Goal: Information Seeking & Learning: Understand process/instructions

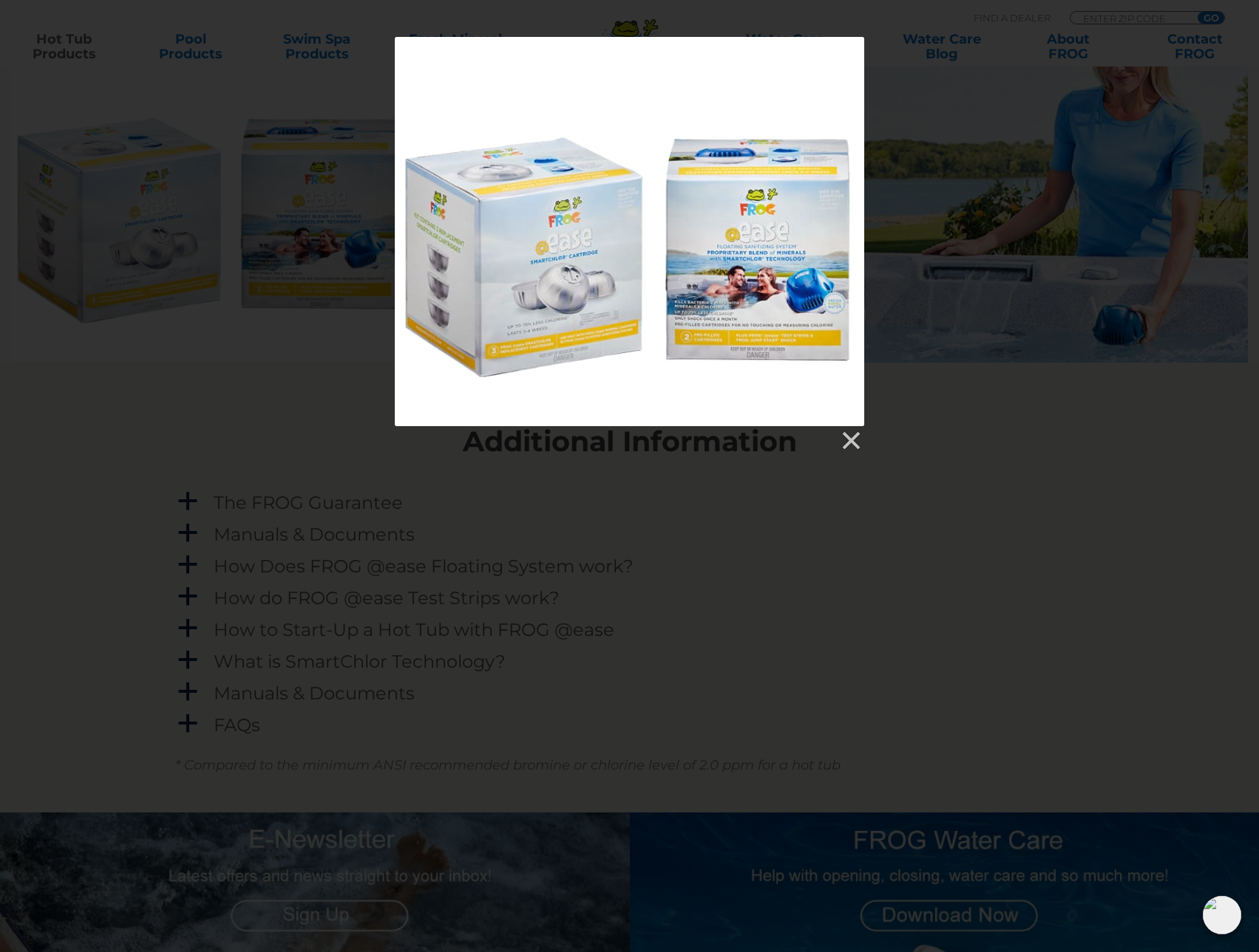
click at [925, 336] on div at bounding box center [629, 245] width 1259 height 416
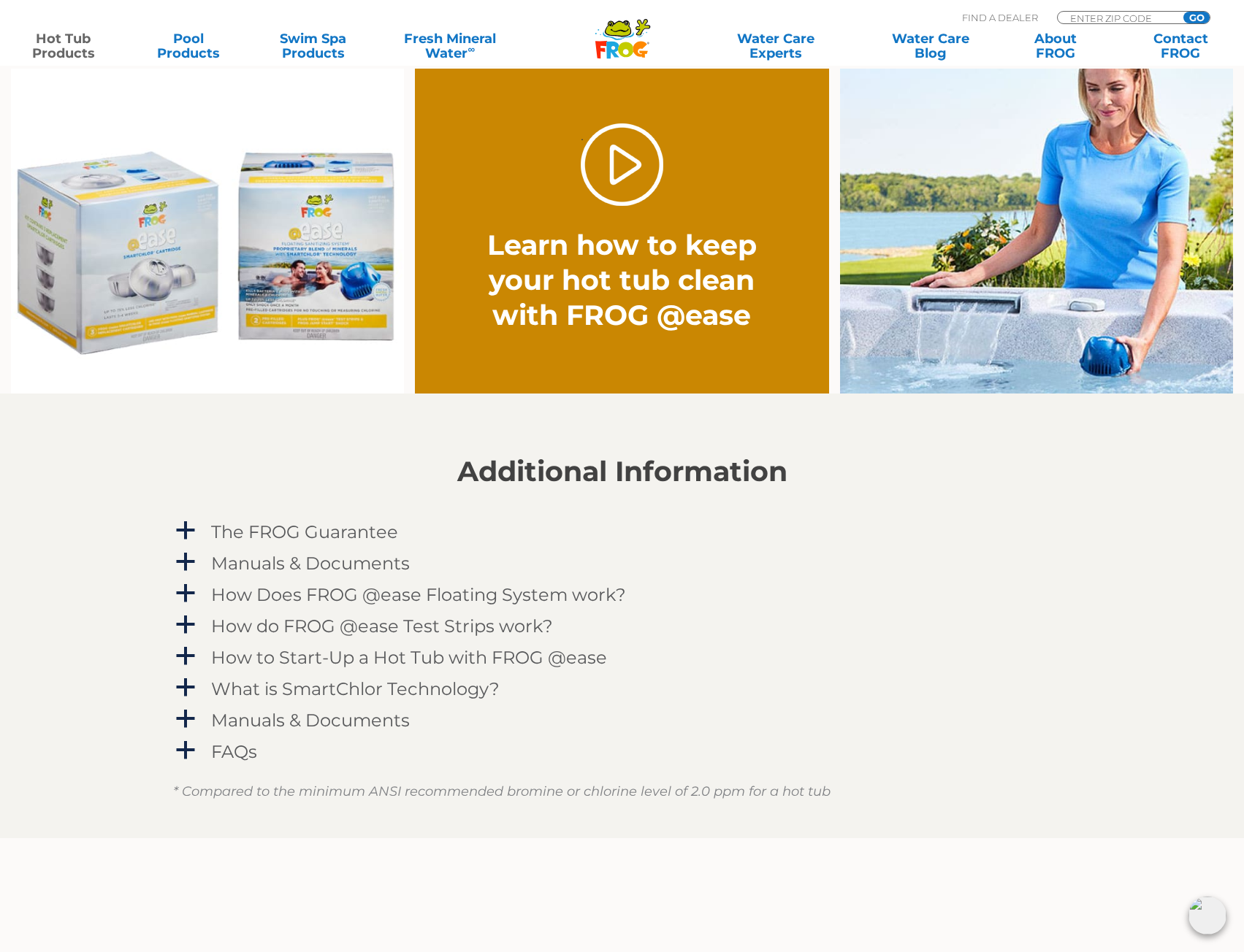
scroll to position [1168, 0]
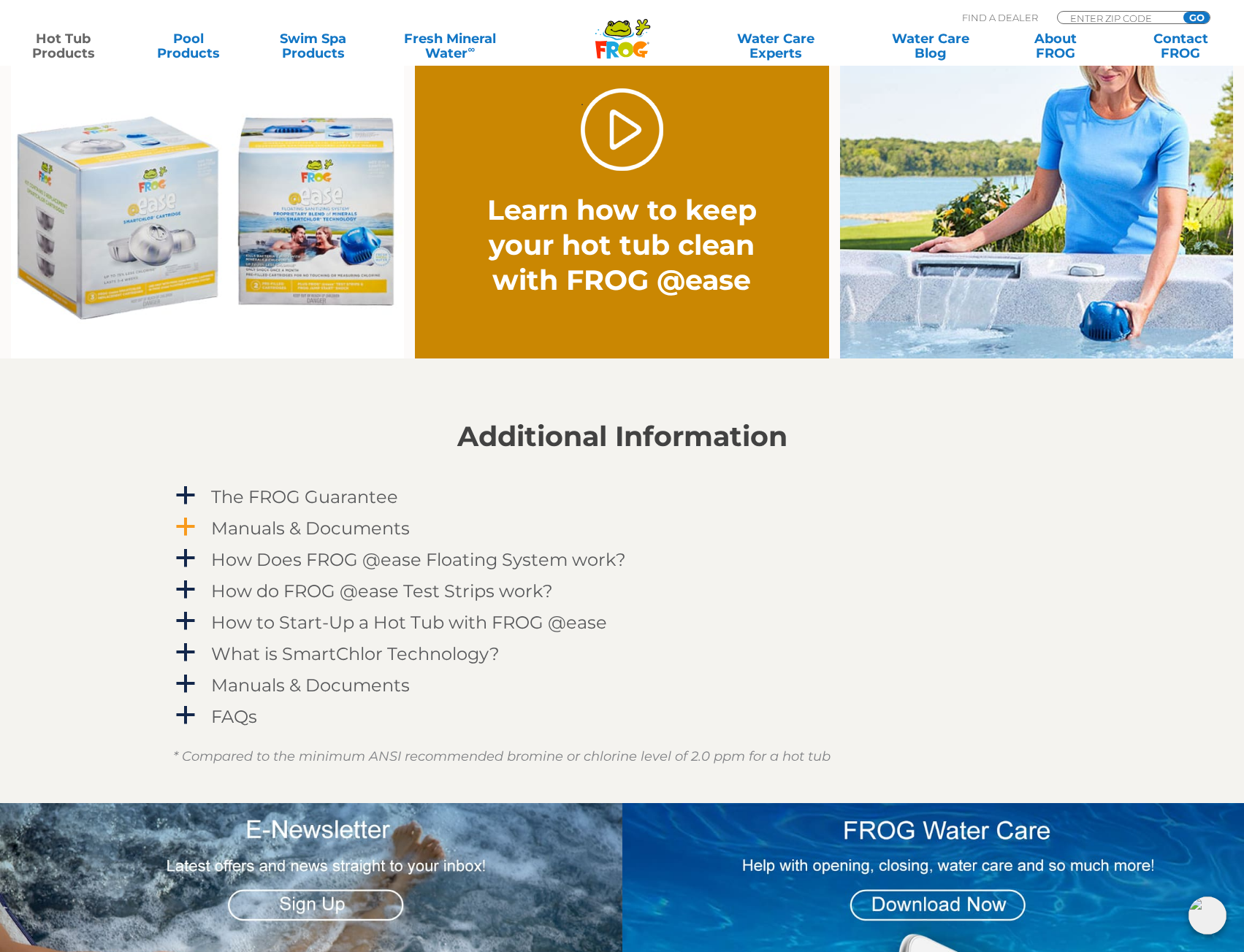
click at [192, 524] on span "a" at bounding box center [185, 526] width 22 height 22
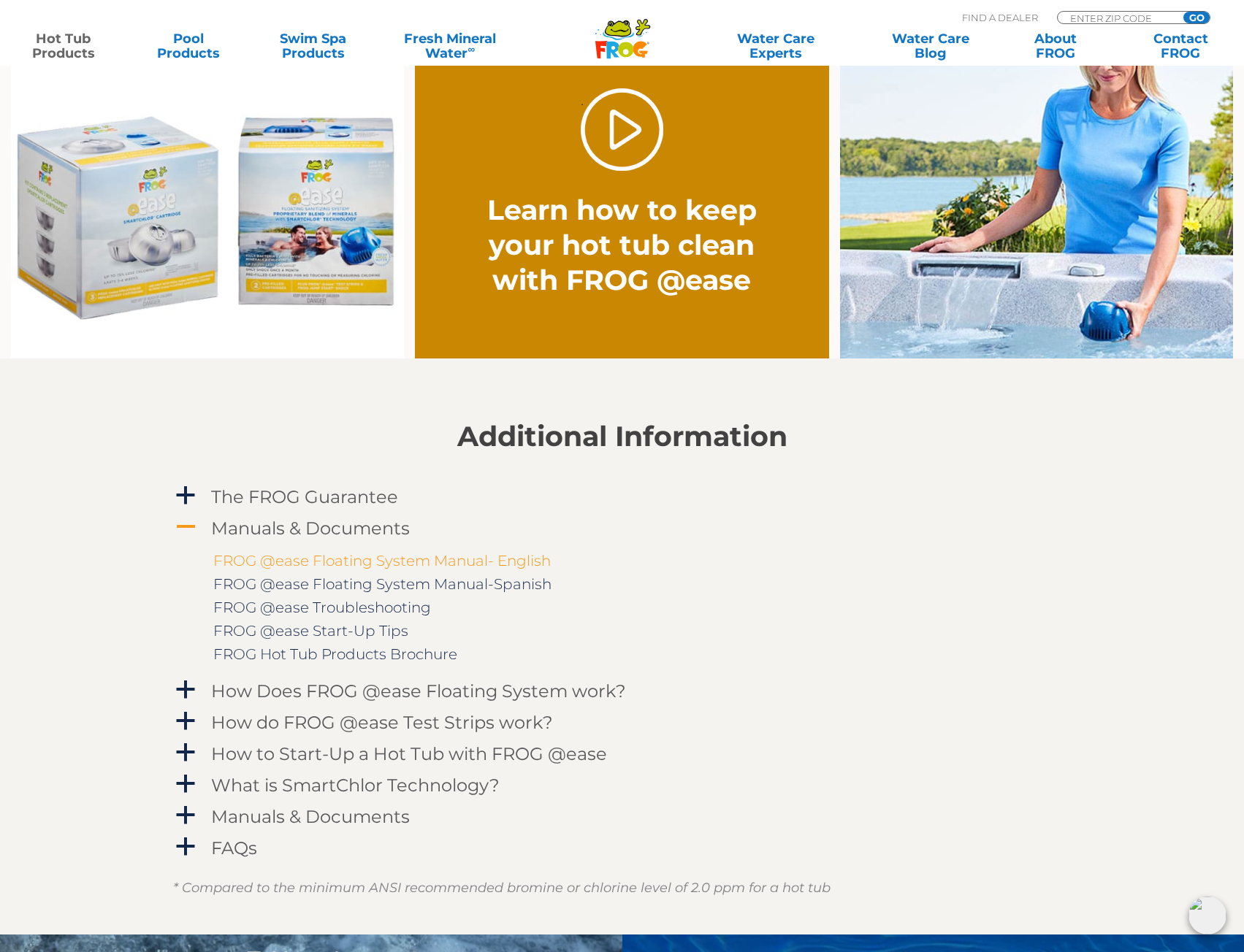
click at [427, 560] on link "FROG @ease Floating System Manual- English" at bounding box center [382, 560] width 338 height 17
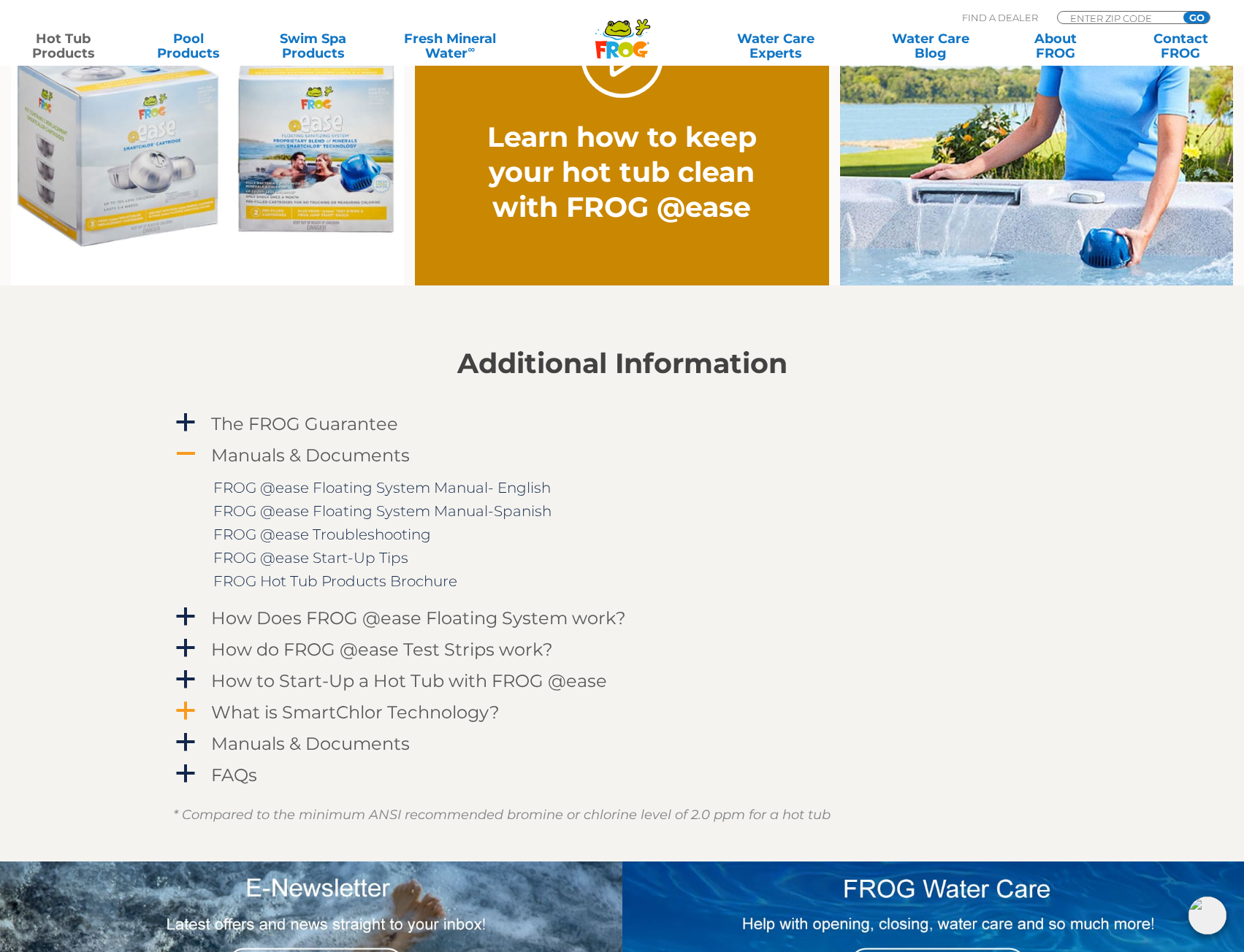
click at [409, 713] on h4 "What is SmartChlor Technology?" at bounding box center [354, 712] width 288 height 20
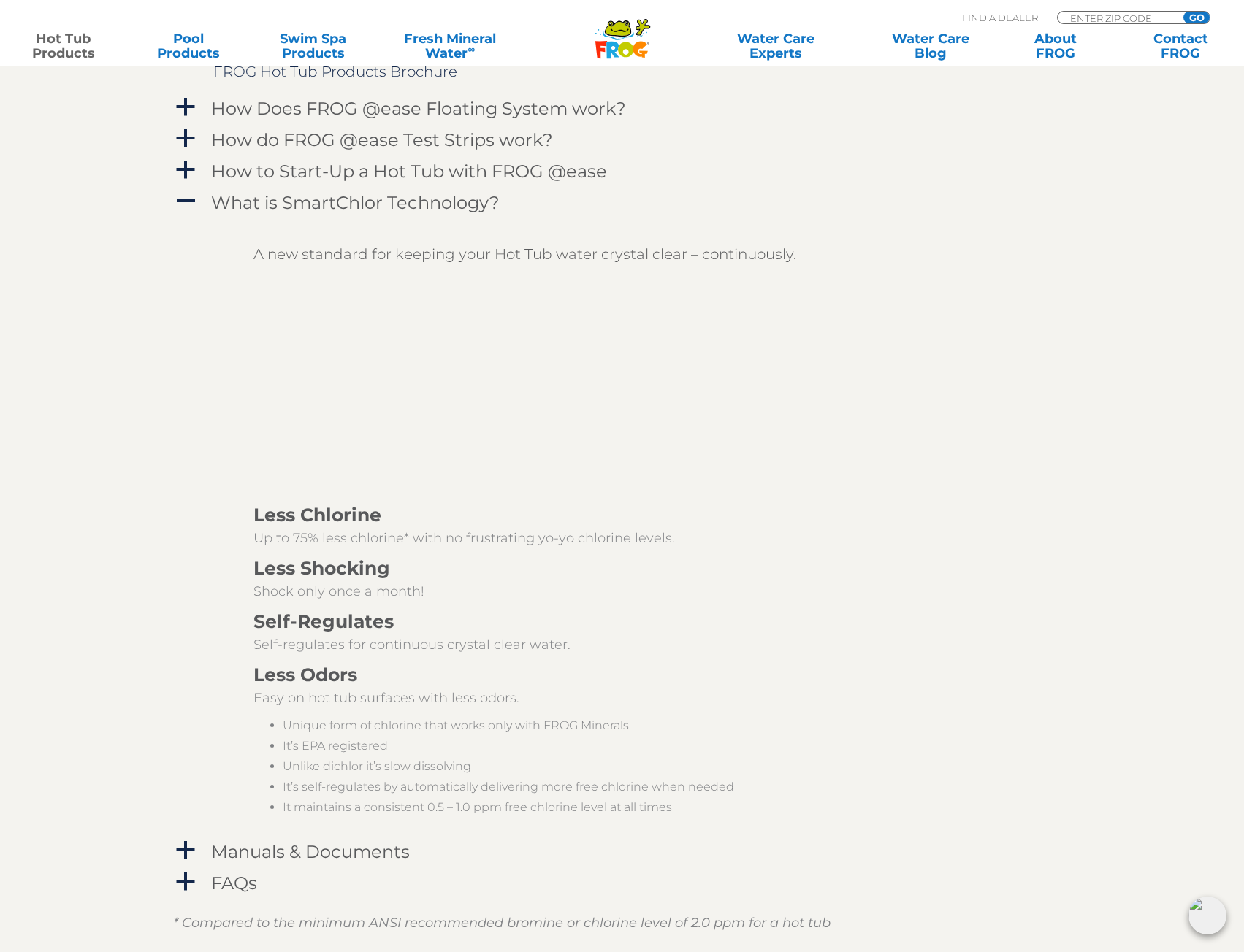
scroll to position [1753, 0]
click at [361, 851] on h4 "Manuals & Documents" at bounding box center [310, 850] width 198 height 20
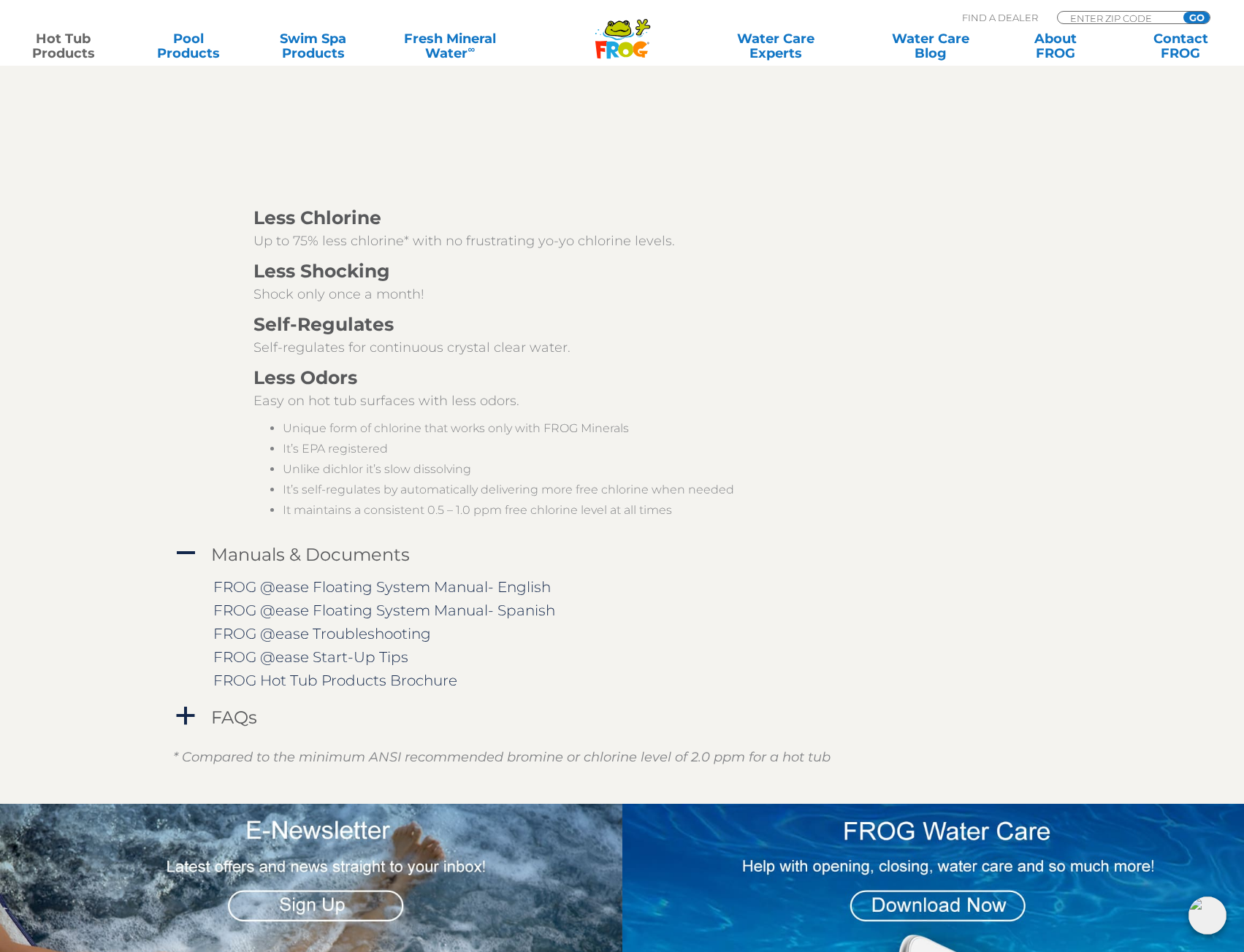
scroll to position [2117, 0]
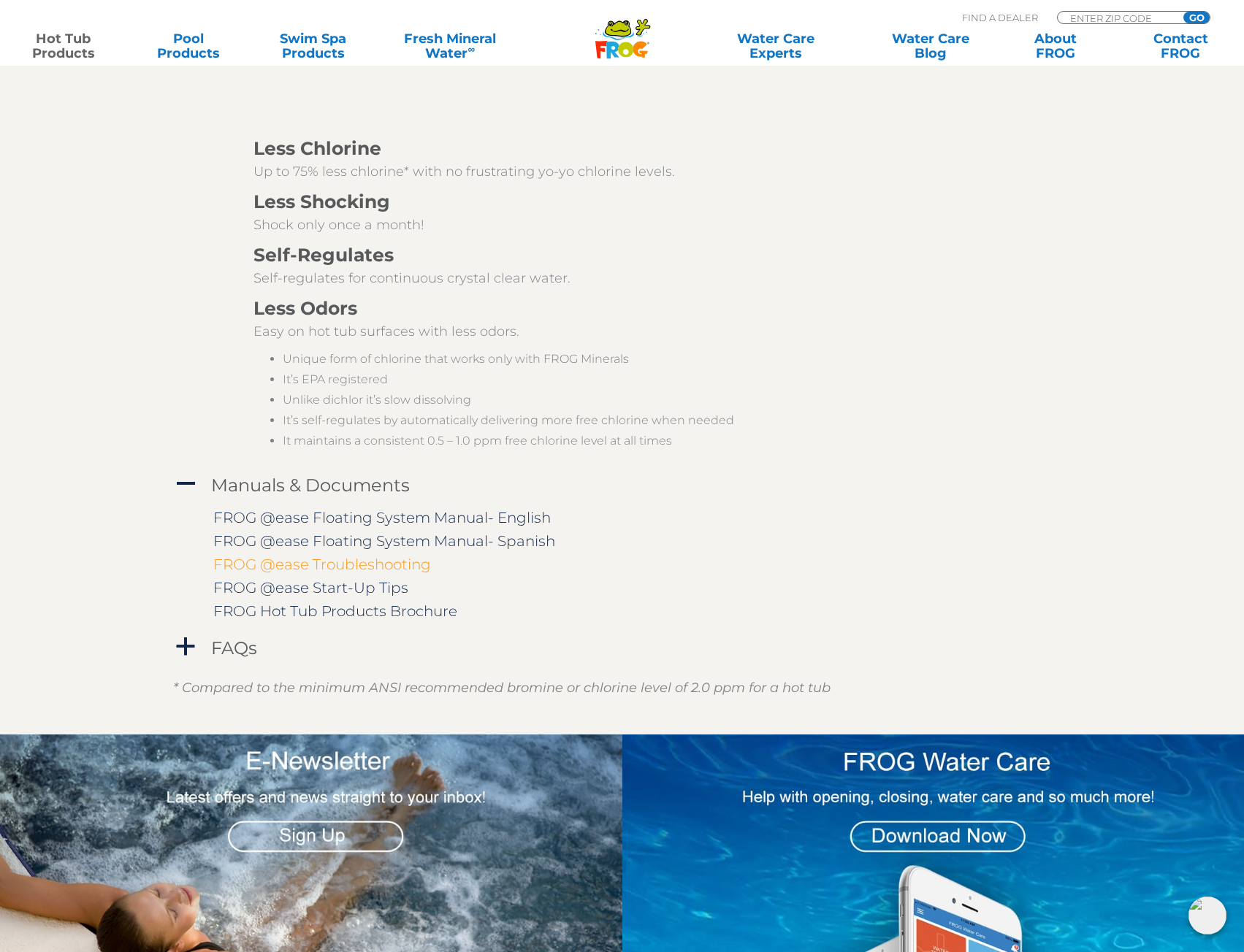
click at [371, 565] on link "FROG @ease Troubleshooting" at bounding box center [322, 564] width 218 height 17
click at [350, 586] on link "FROG @ease Start-Up Tips" at bounding box center [311, 587] width 195 height 17
click at [356, 613] on link "FROG Hot Tub Products Brochure" at bounding box center [335, 611] width 244 height 17
click at [229, 645] on h4 "FAQs" at bounding box center [233, 647] width 46 height 20
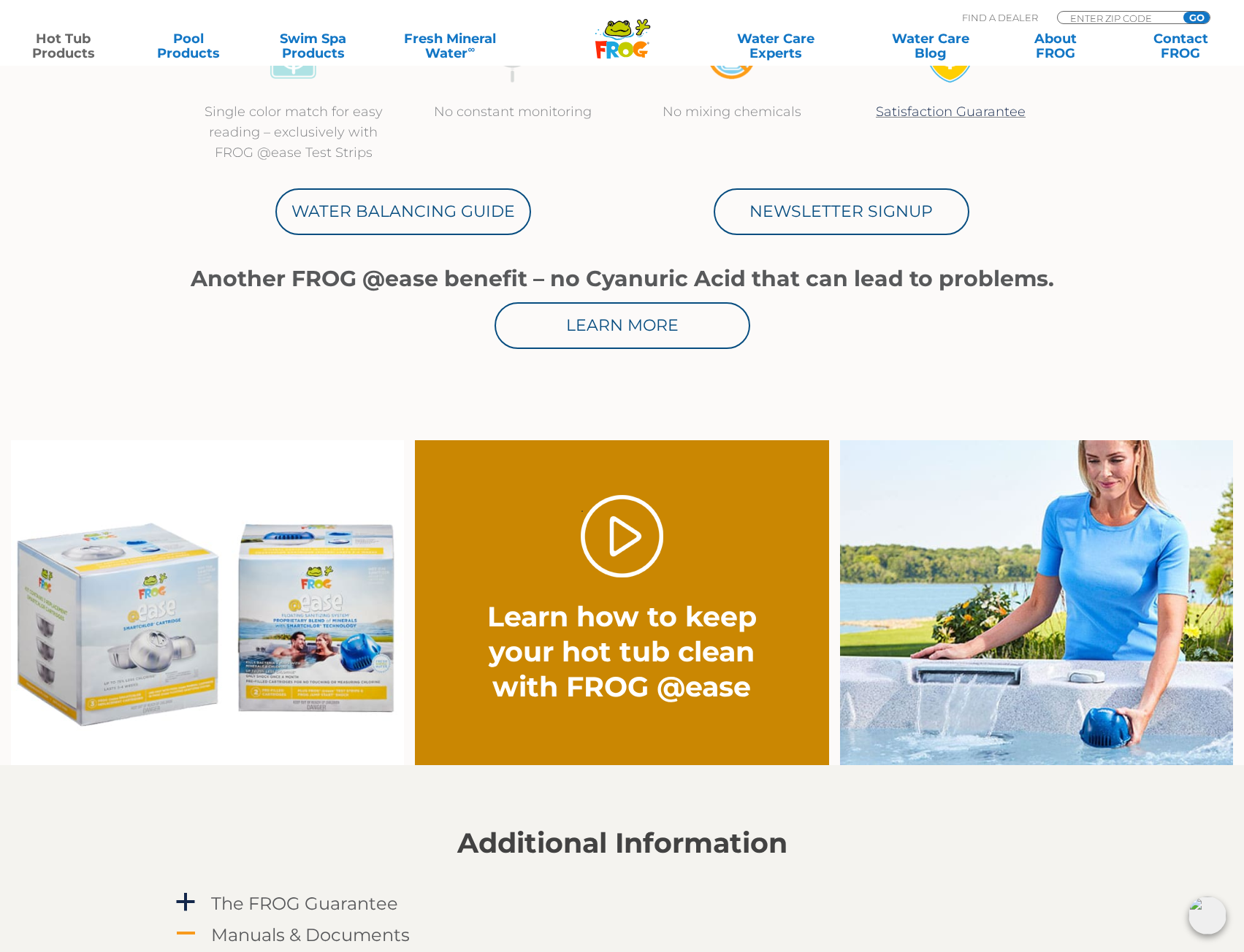
scroll to position [758, 0]
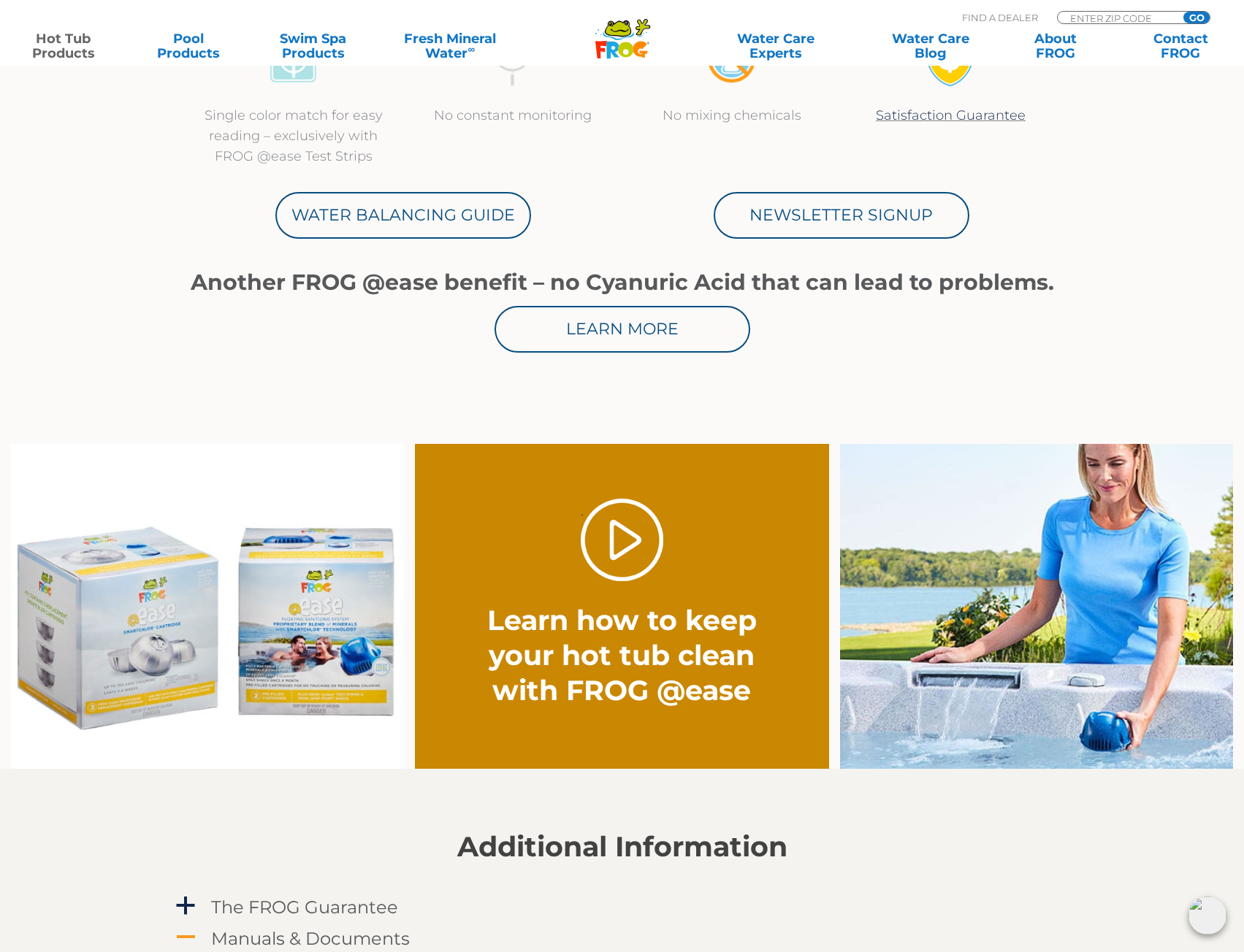
click at [266, 611] on img at bounding box center [207, 606] width 393 height 325
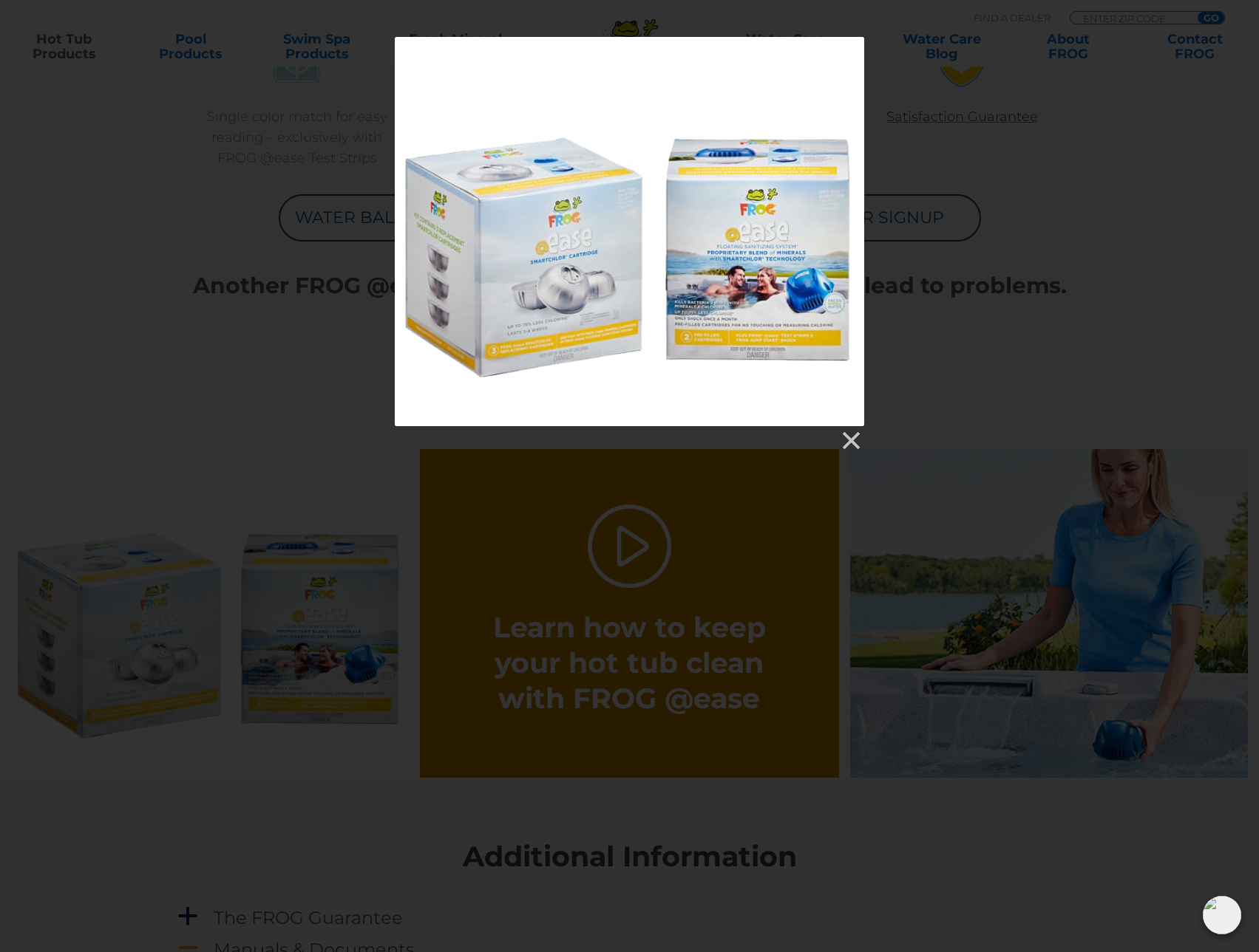
click at [694, 291] on div at bounding box center [629, 232] width 470 height 389
click at [996, 314] on div at bounding box center [629, 245] width 1259 height 416
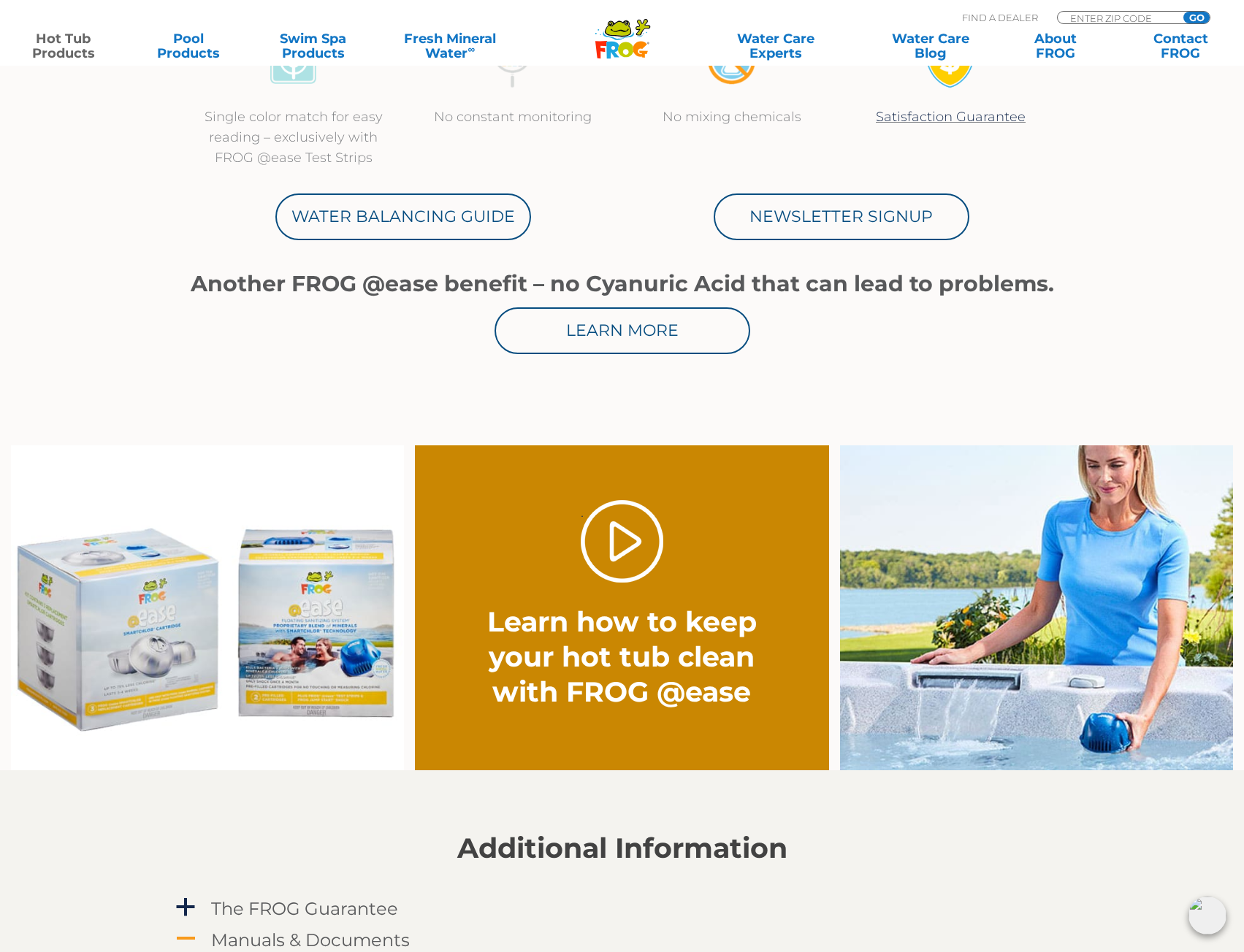
scroll to position [734, 0]
